Goal: Information Seeking & Learning: Learn about a topic

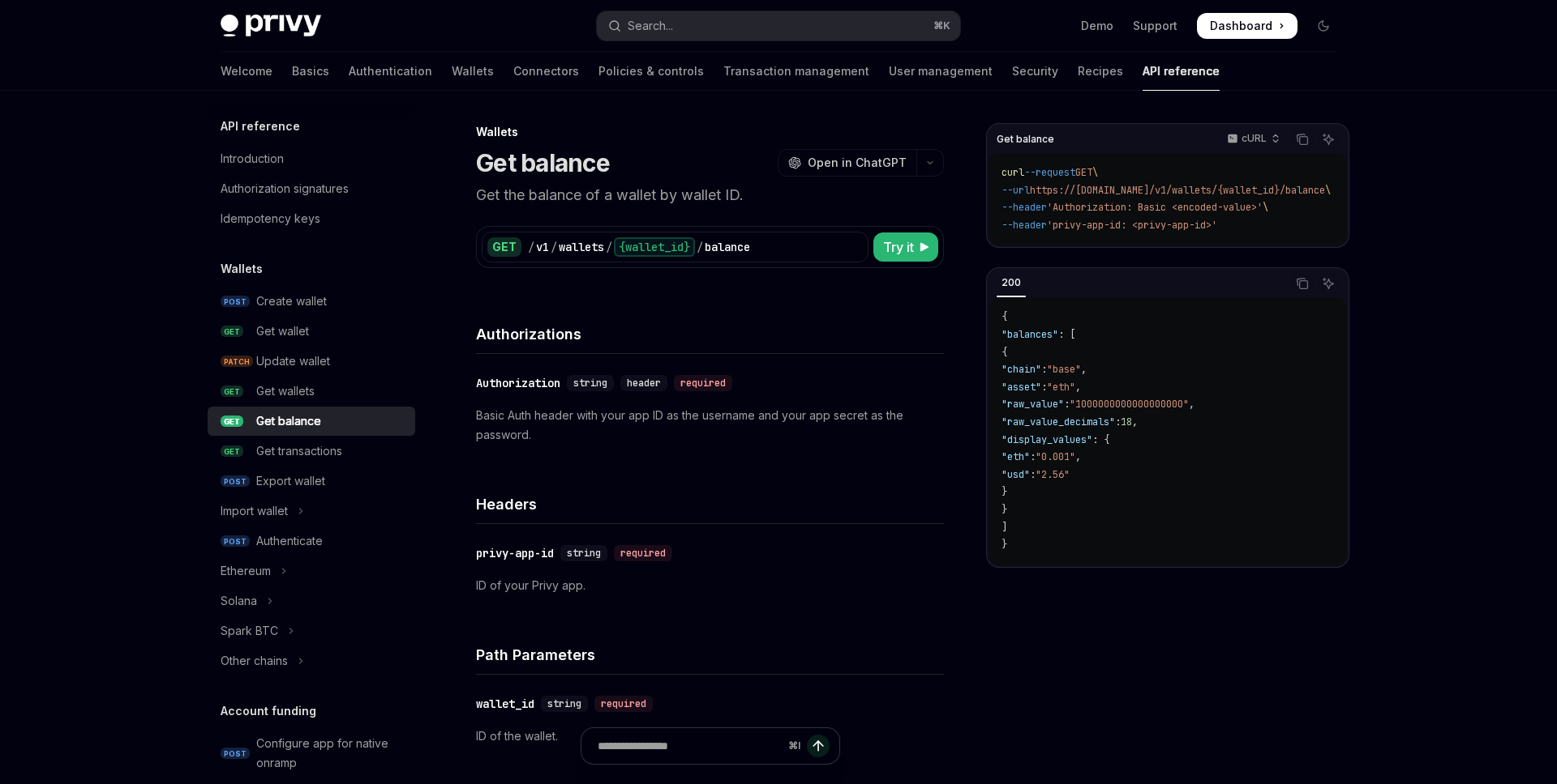
click at [642, 323] on h4 "Authorizations" at bounding box center [710, 334] width 468 height 22
click at [284, 149] on div "Introduction" at bounding box center [252, 158] width 64 height 19
type textarea "*"
click at [343, 442] on div "Get transactions" at bounding box center [298, 451] width 86 height 19
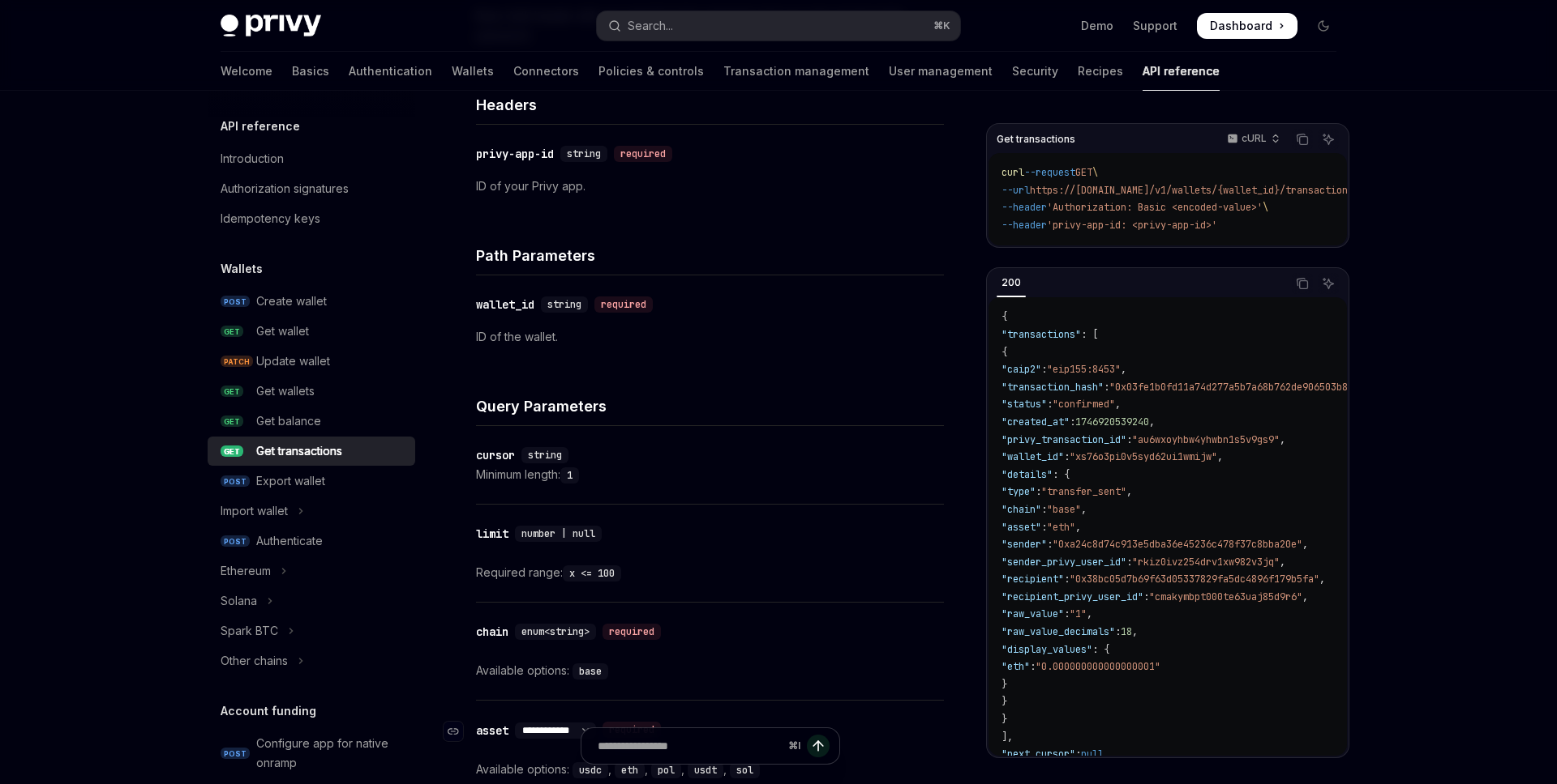
scroll to position [412, 0]
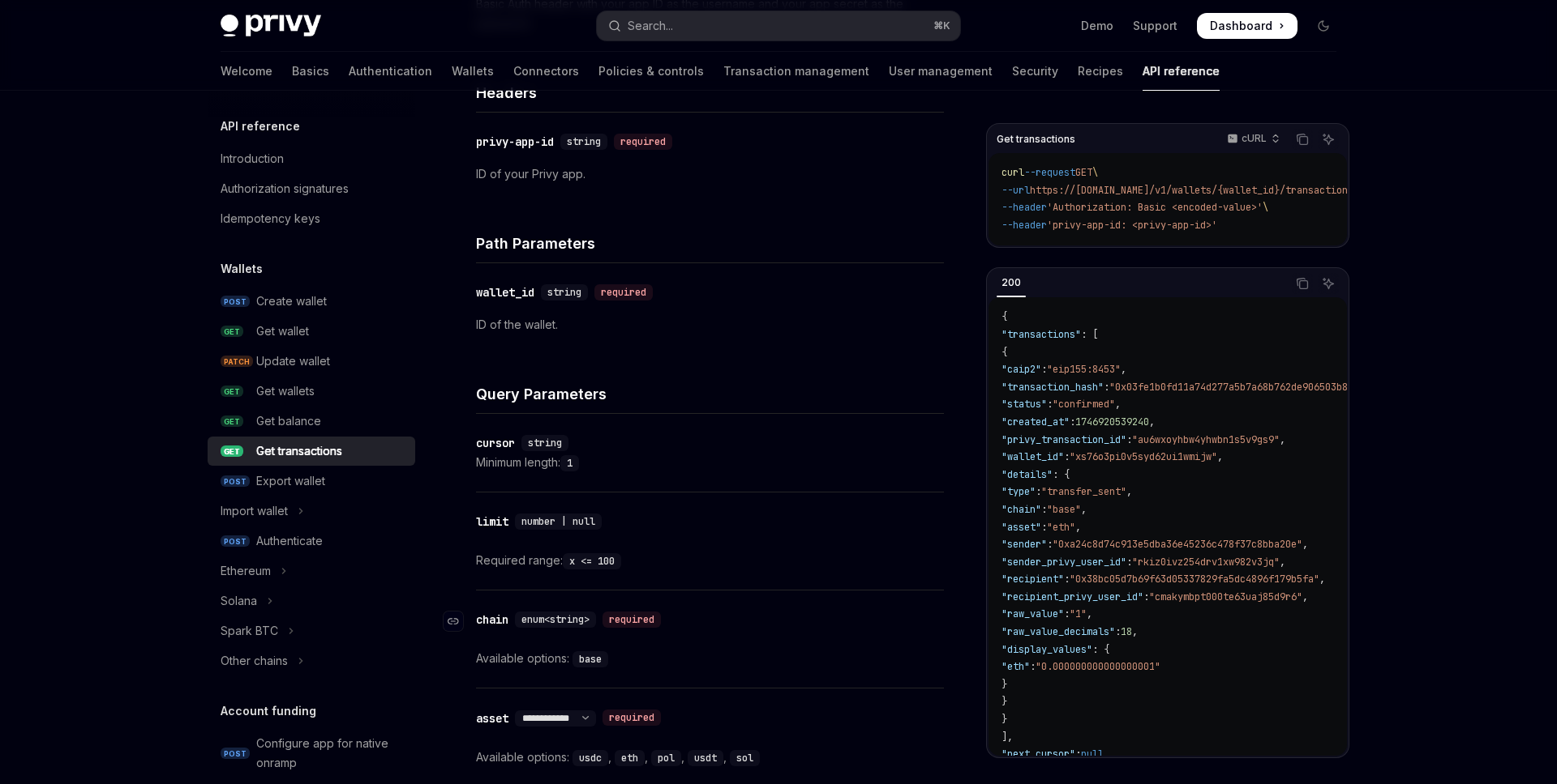
click at [589, 614] on span "enum<string>" at bounding box center [555, 620] width 68 height 13
click at [321, 411] on div "Get balance" at bounding box center [288, 421] width 64 height 19
type textarea "*"
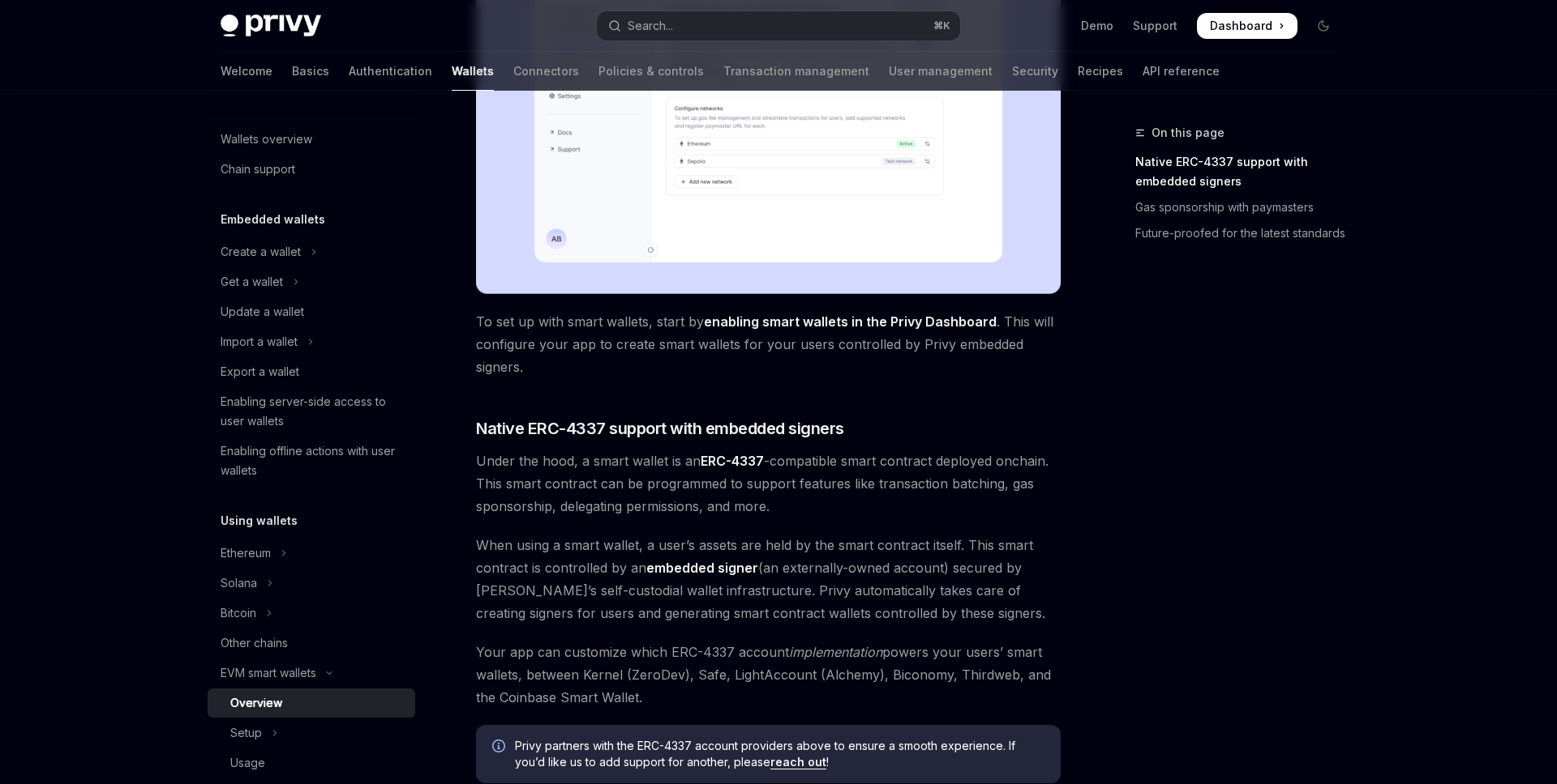
scroll to position [669, 0]
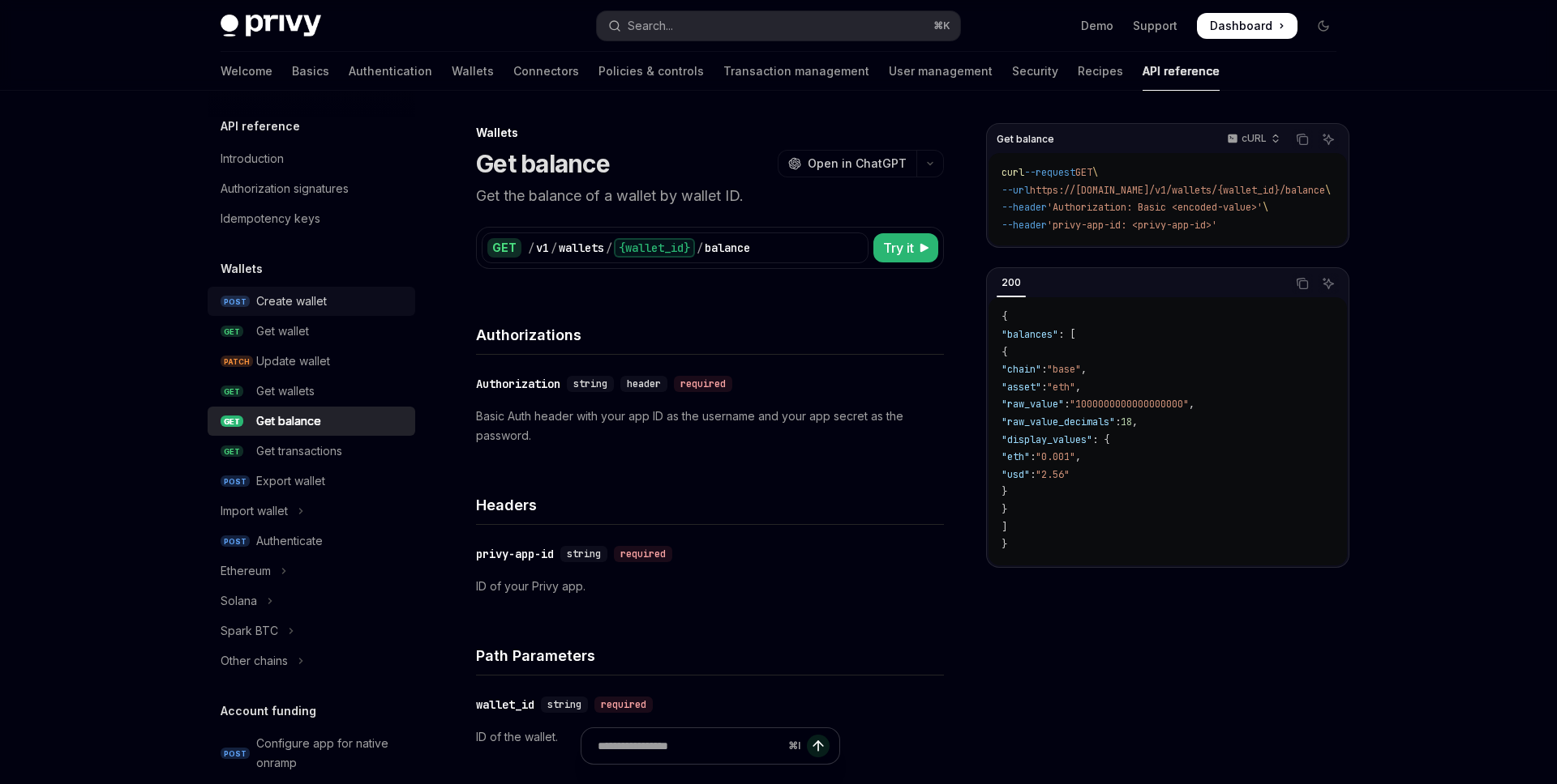
click at [327, 292] on div "Create wallet" at bounding box center [291, 301] width 71 height 19
type textarea "*"
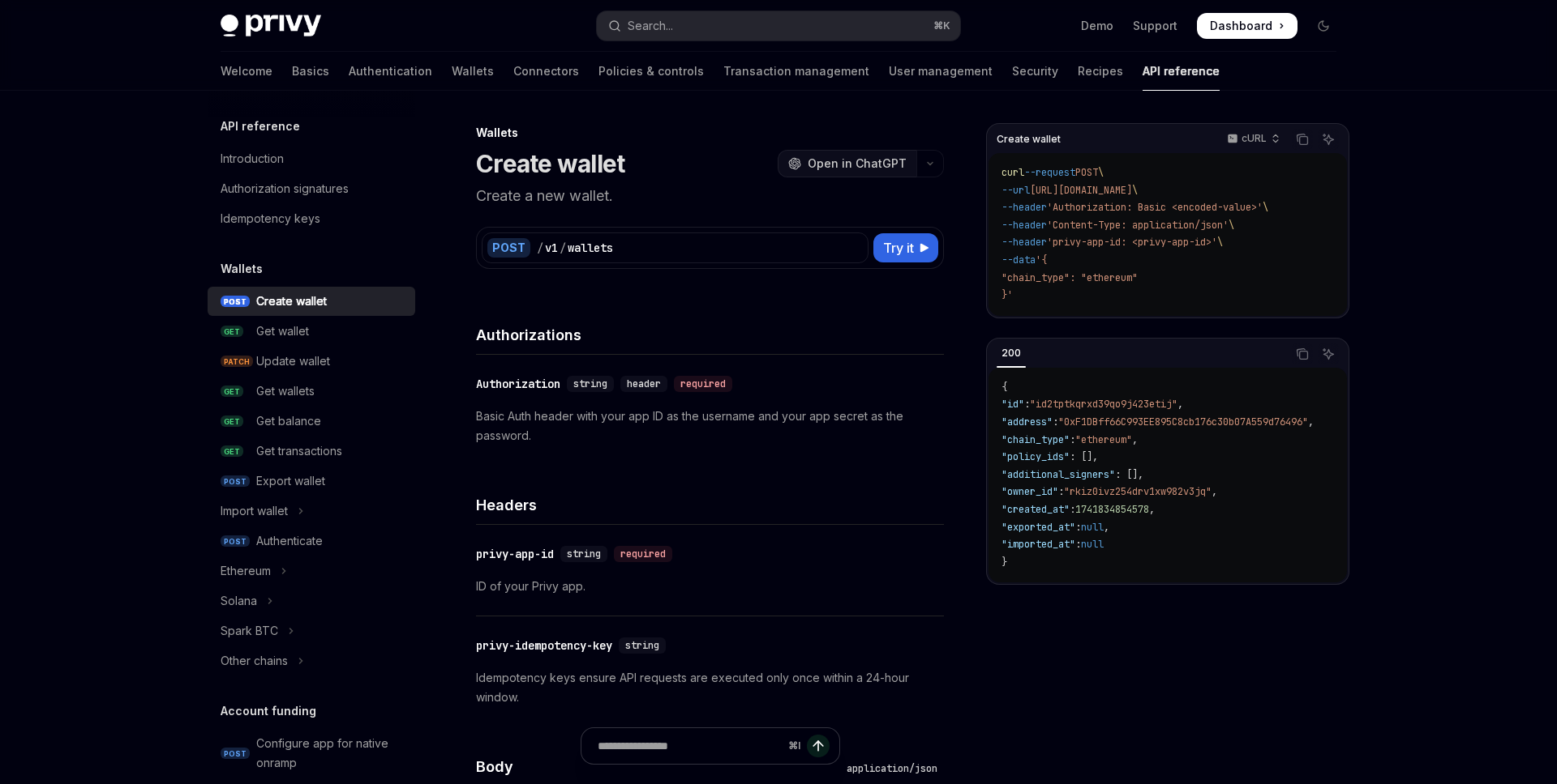
click at [826, 156] on span "Open in ChatGPT" at bounding box center [856, 164] width 99 height 17
click at [823, 156] on span "Open in ChatGPT" at bounding box center [856, 164] width 99 height 17
